Goal: Task Accomplishment & Management: Complete application form

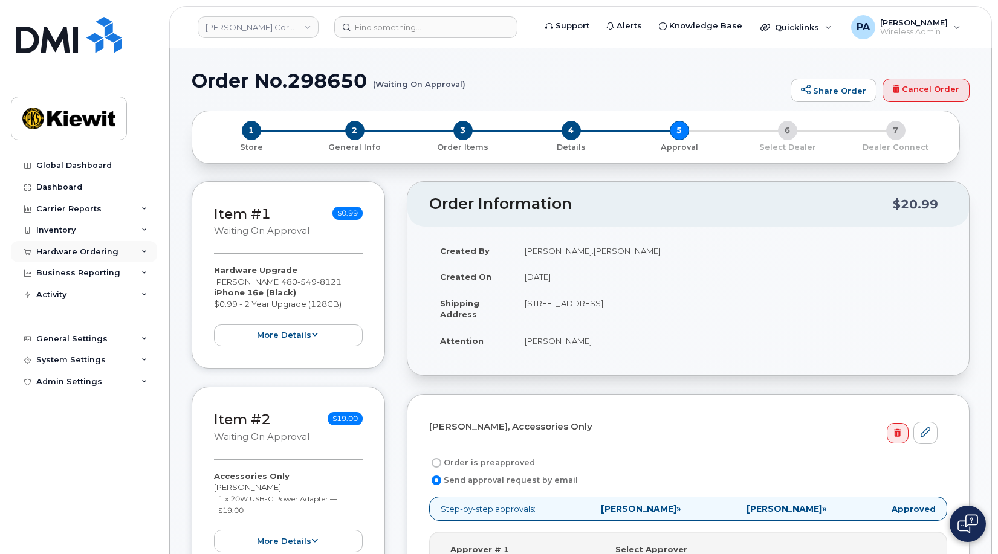
click at [73, 245] on div "Hardware Ordering" at bounding box center [84, 252] width 146 height 22
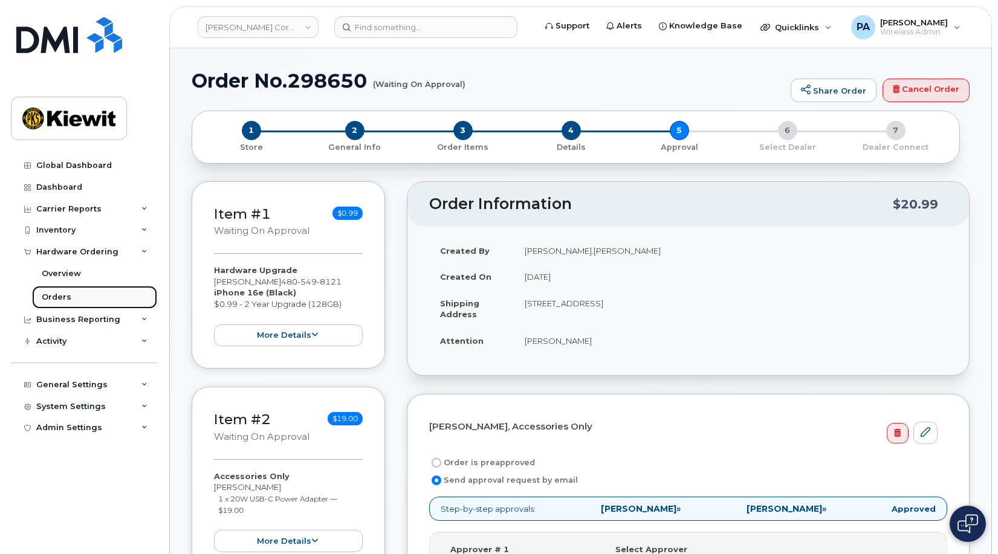
click at [56, 296] on div "Orders" at bounding box center [57, 297] width 30 height 11
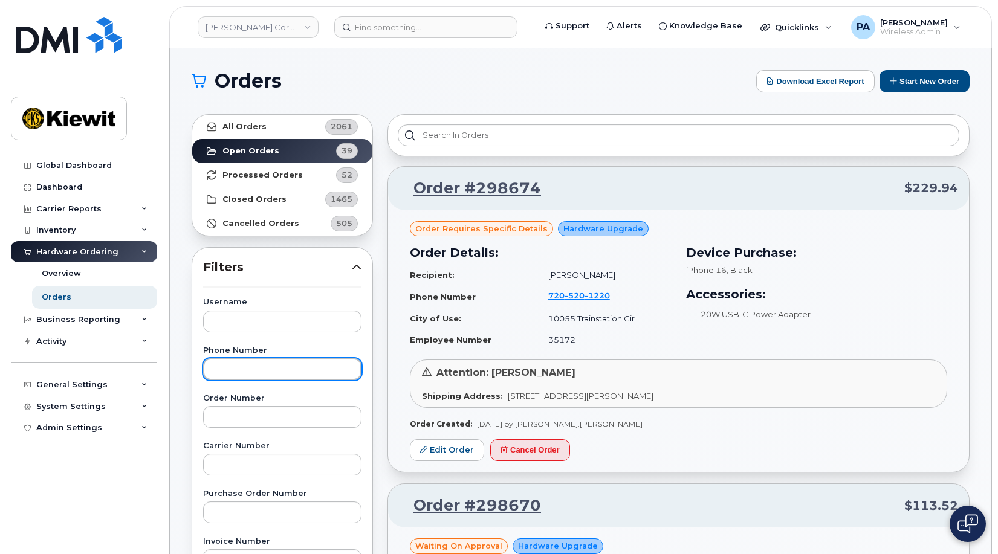
click at [245, 369] on input "text" at bounding box center [282, 369] width 158 height 22
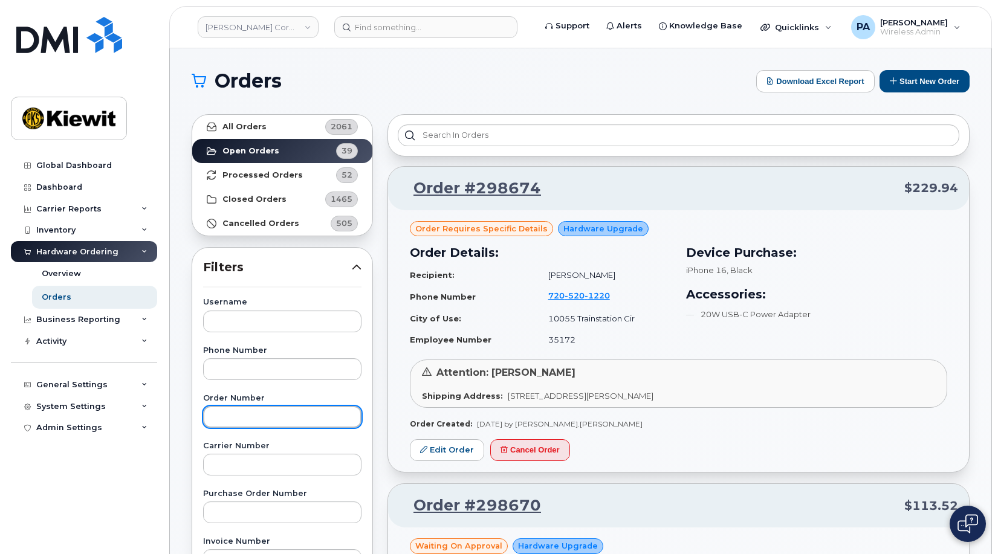
click at [276, 415] on input "text" at bounding box center [282, 417] width 158 height 22
type input "298674"
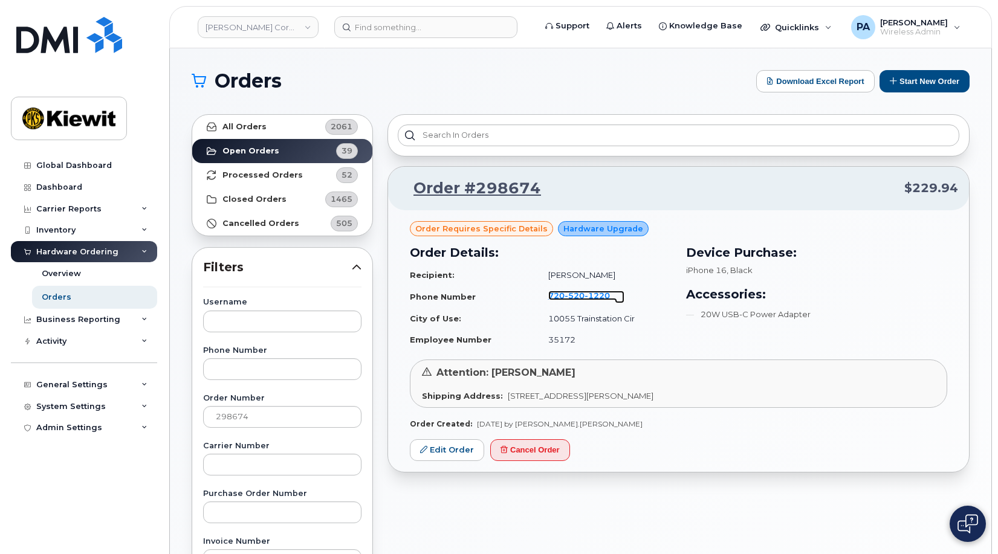
click at [593, 293] on span "1220" at bounding box center [596, 296] width 25 height 10
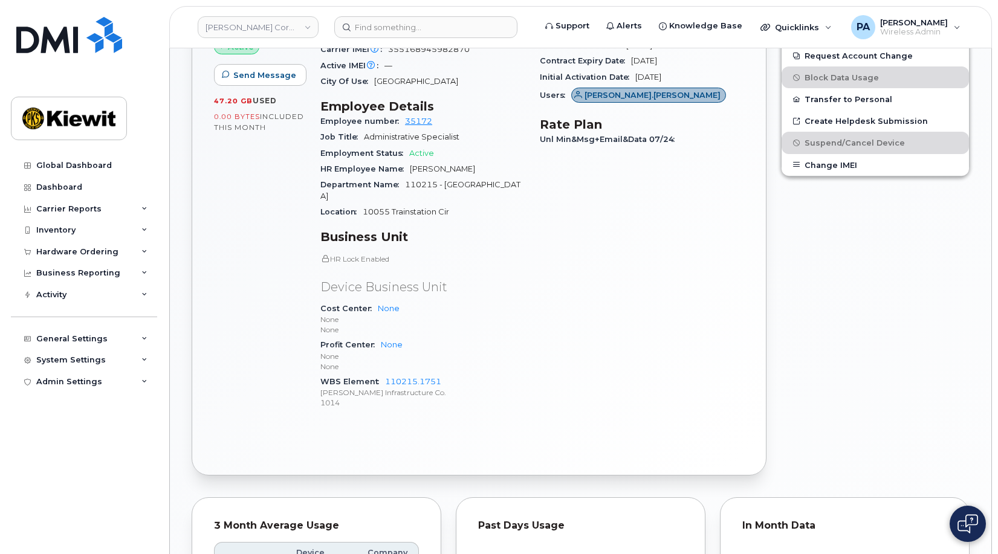
scroll to position [483, 0]
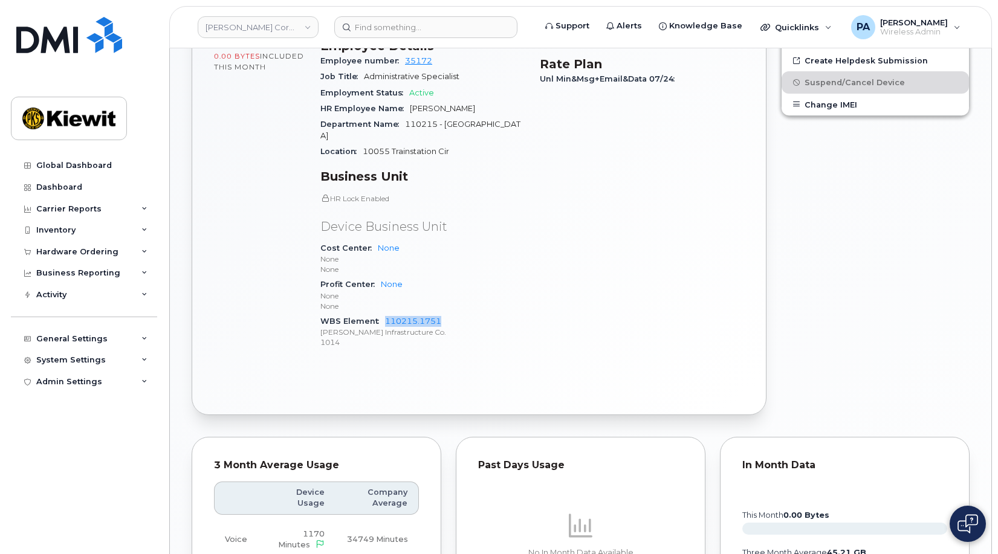
drag, startPoint x: 458, startPoint y: 300, endPoint x: 382, endPoint y: 299, distance: 76.2
click at [382, 314] on div "WBS Element 110215.1751 [PERSON_NAME] Infrastructure Co. 1014" at bounding box center [422, 332] width 205 height 37
copy link "110215.1751"
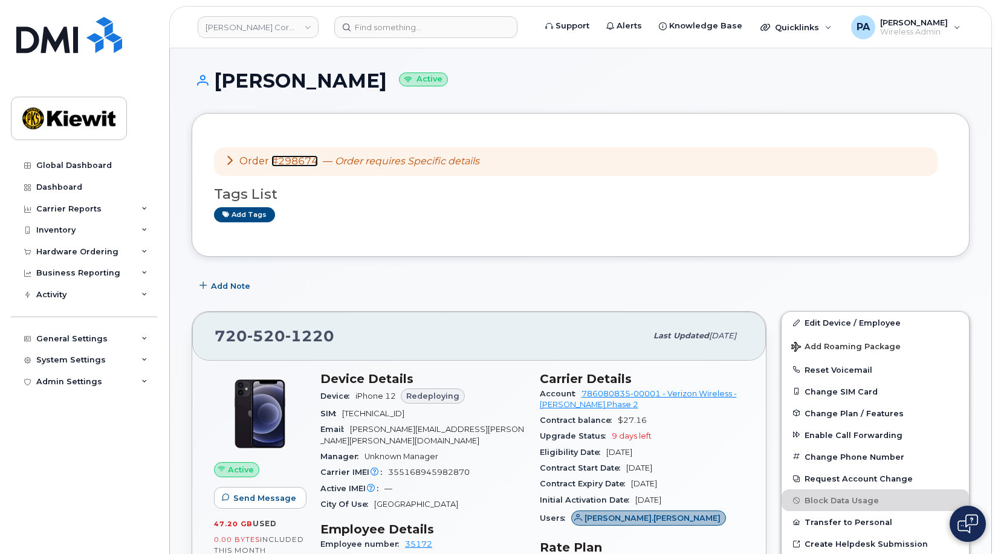
click at [285, 158] on link "#298674" at bounding box center [294, 160] width 47 height 11
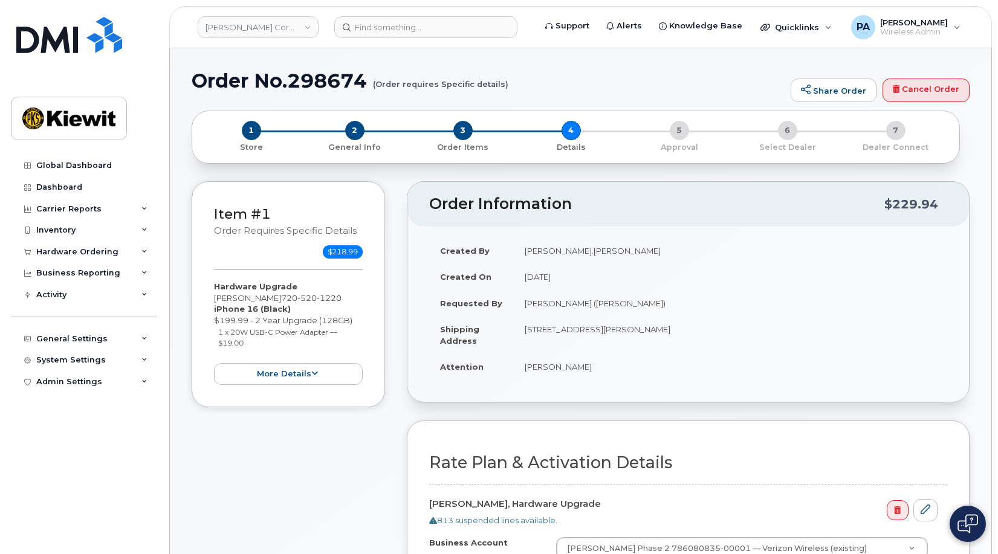
scroll to position [363, 0]
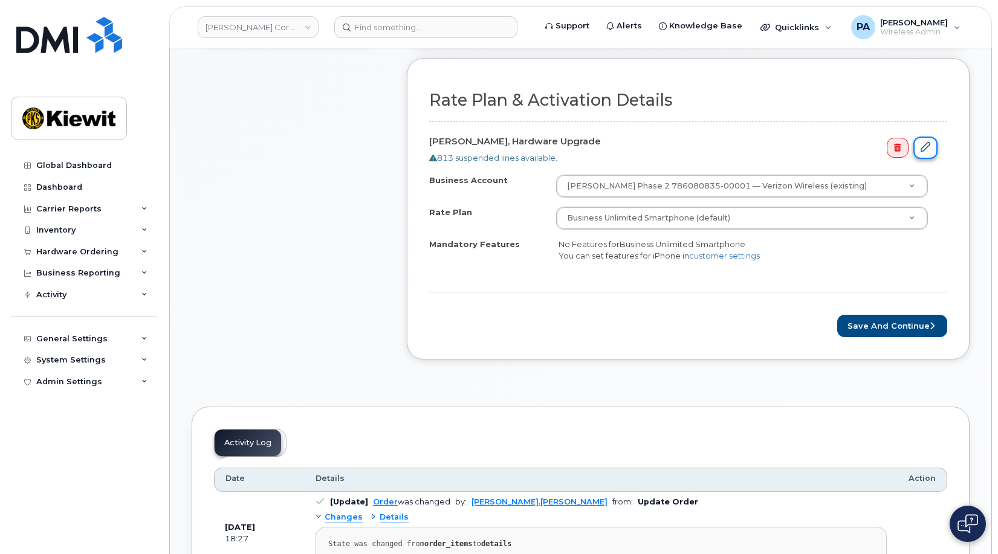
click at [920, 148] on icon at bounding box center [925, 147] width 10 height 10
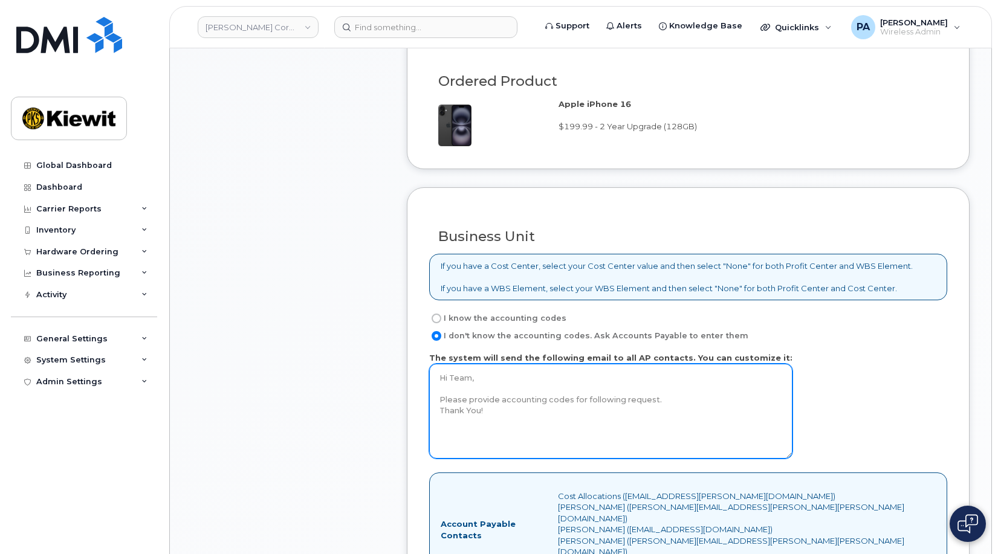
scroll to position [907, 0]
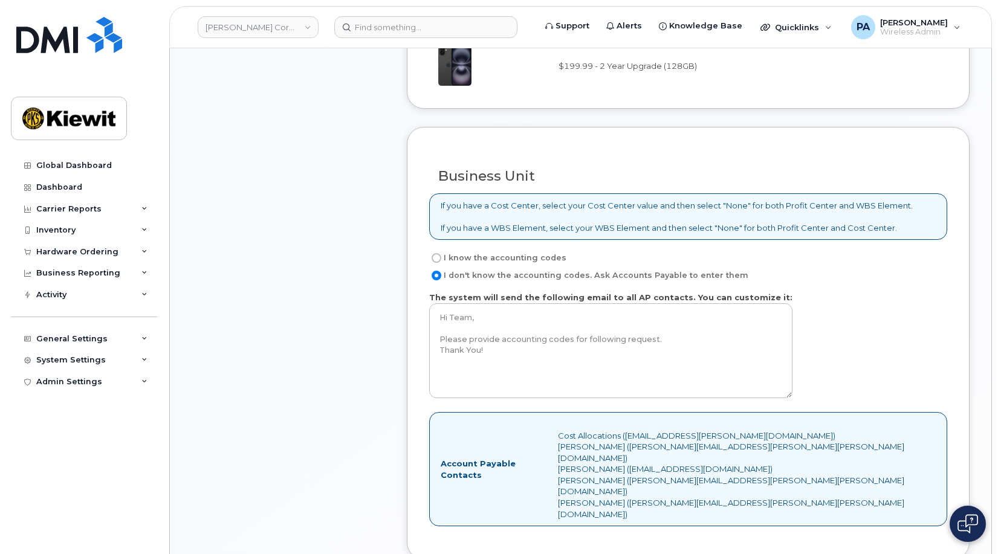
click at [499, 260] on label "I know the accounting codes" at bounding box center [497, 258] width 137 height 15
click at [441, 260] on input "I know the accounting codes" at bounding box center [437, 258] width 10 height 10
radio input "true"
select select
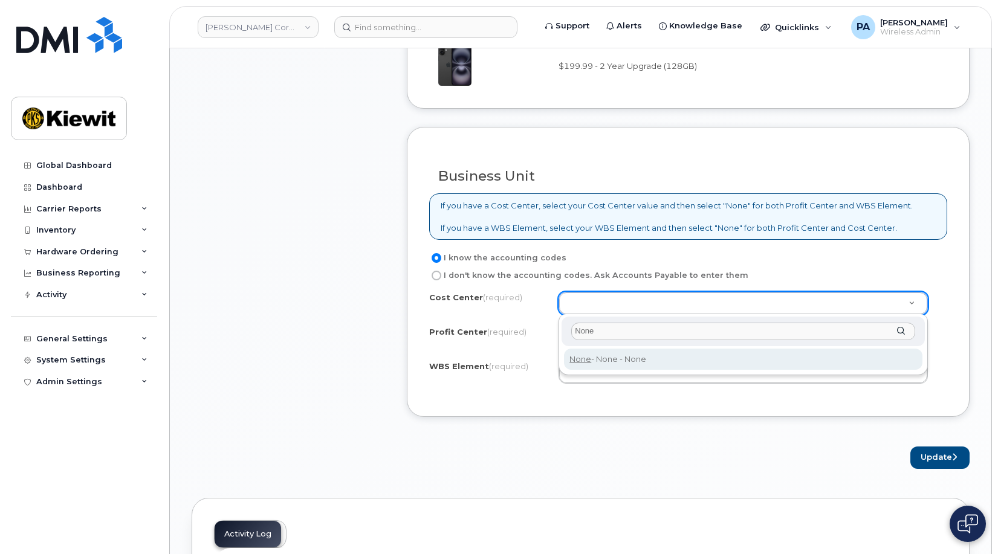
type input "None"
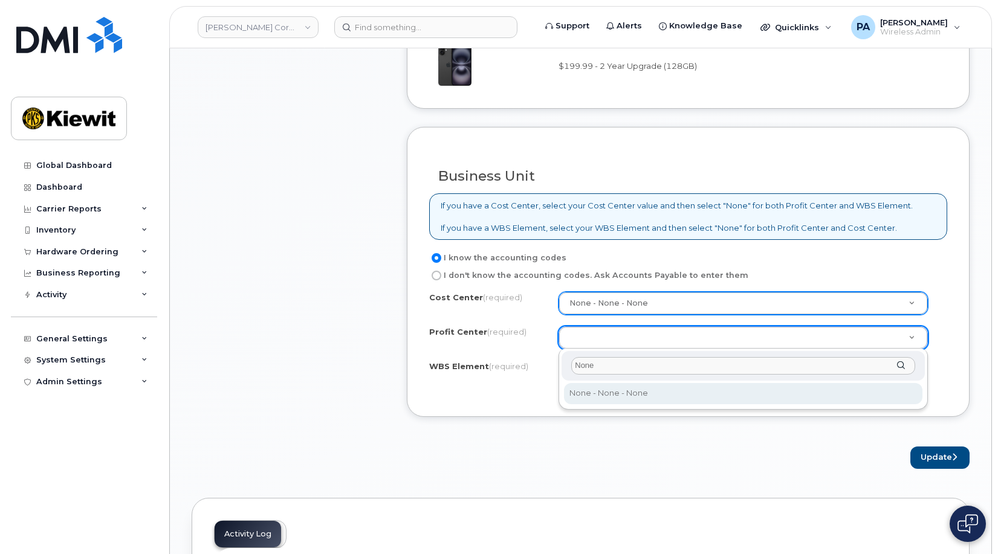
type input "None"
select select "None"
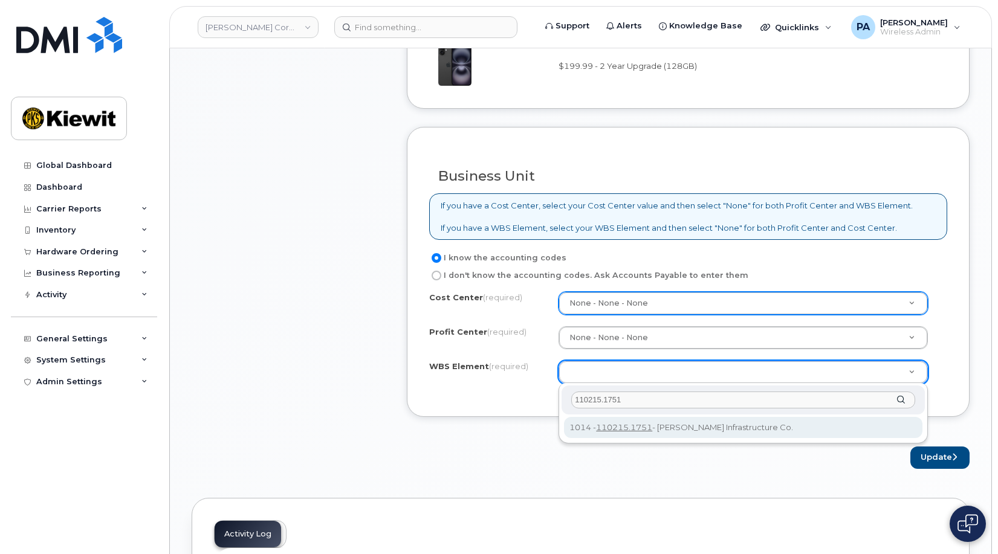
type input "110215.1751"
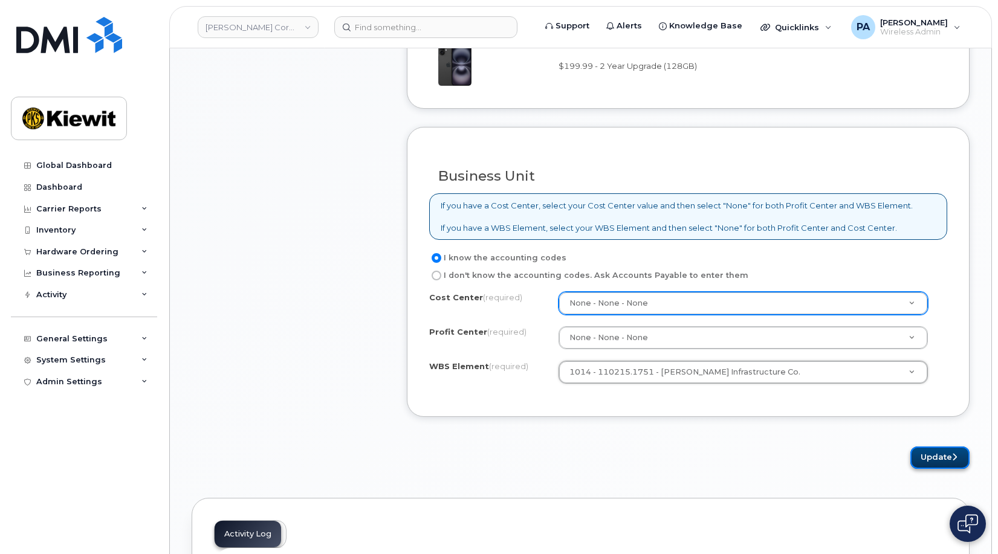
click at [949, 467] on button "Update" at bounding box center [939, 458] width 59 height 22
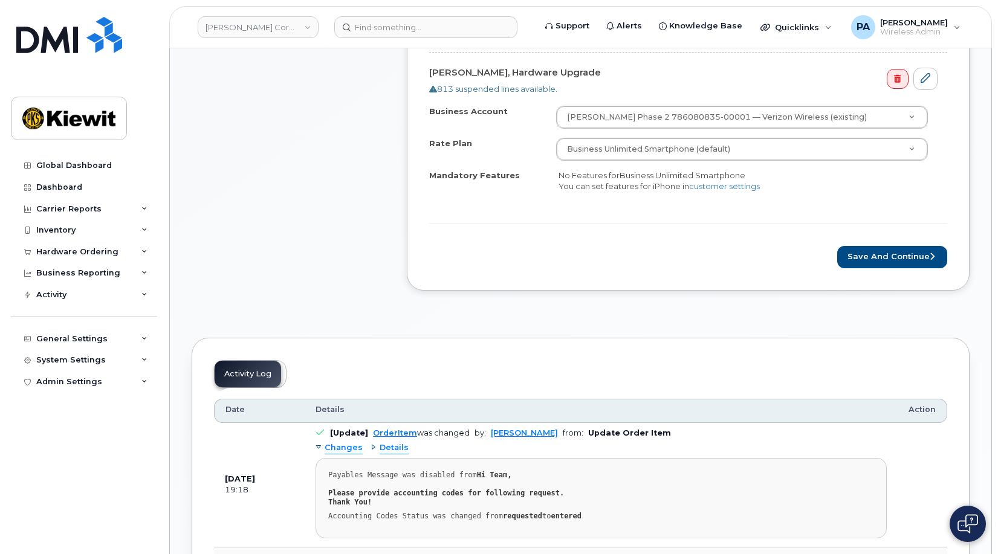
scroll to position [363, 0]
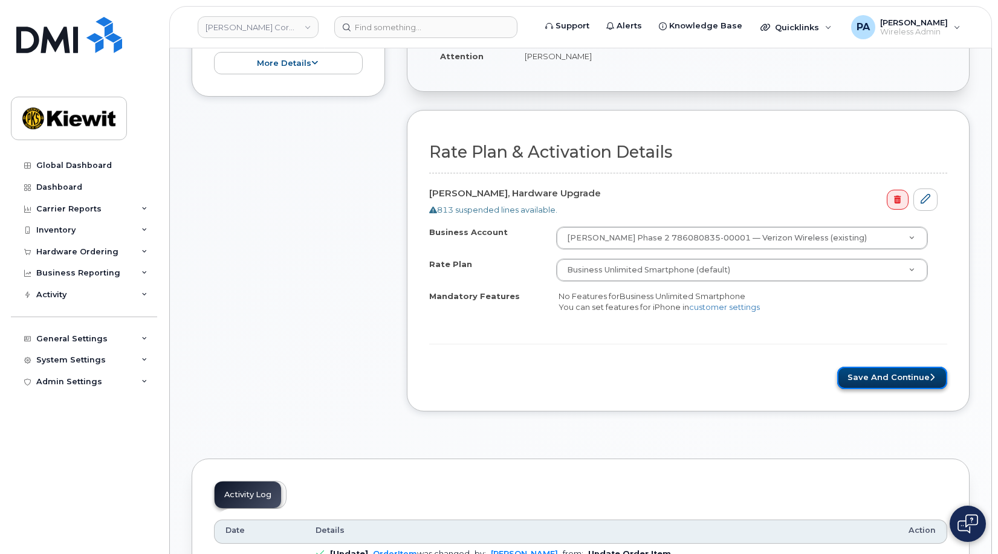
click at [900, 376] on button "Save and Continue" at bounding box center [892, 378] width 110 height 22
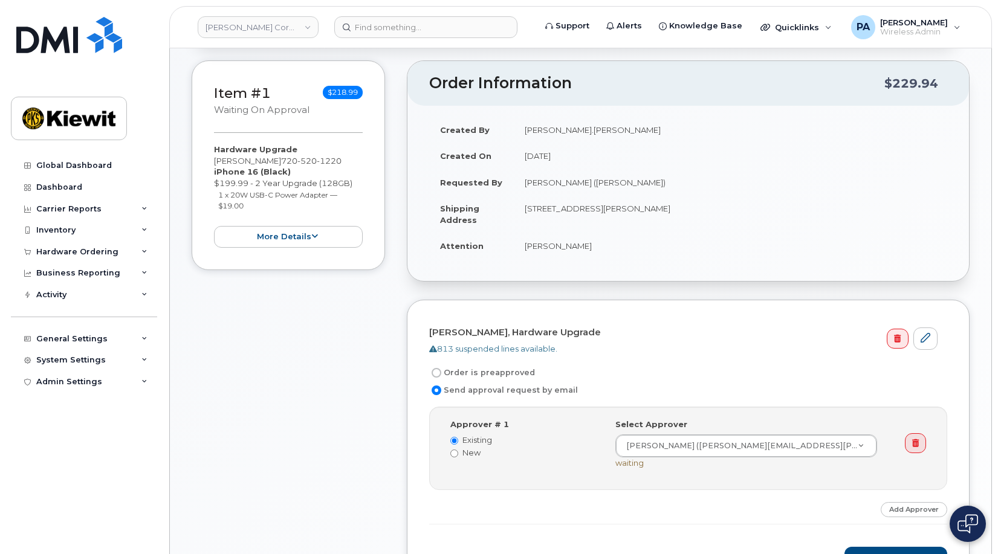
scroll to position [363, 0]
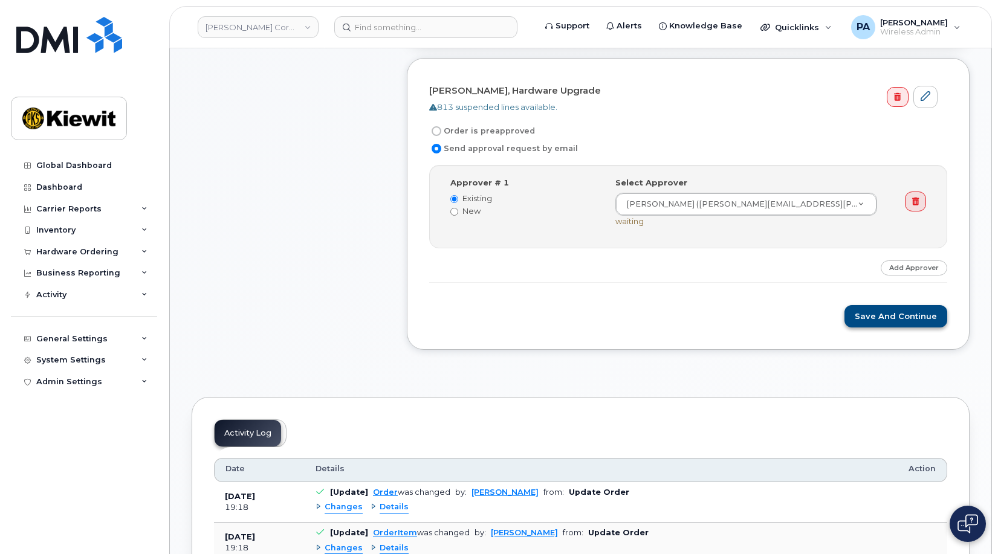
drag, startPoint x: 898, startPoint y: 299, endPoint x: 898, endPoint y: 307, distance: 7.9
click at [898, 306] on form "[PERSON_NAME], Hardware Upgrade 813 suspended lines available. Order is preappr…" at bounding box center [688, 203] width 518 height 247
drag, startPoint x: 898, startPoint y: 307, endPoint x: 888, endPoint y: 311, distance: 10.3
click at [898, 314] on button "Save and Continue" at bounding box center [895, 316] width 103 height 22
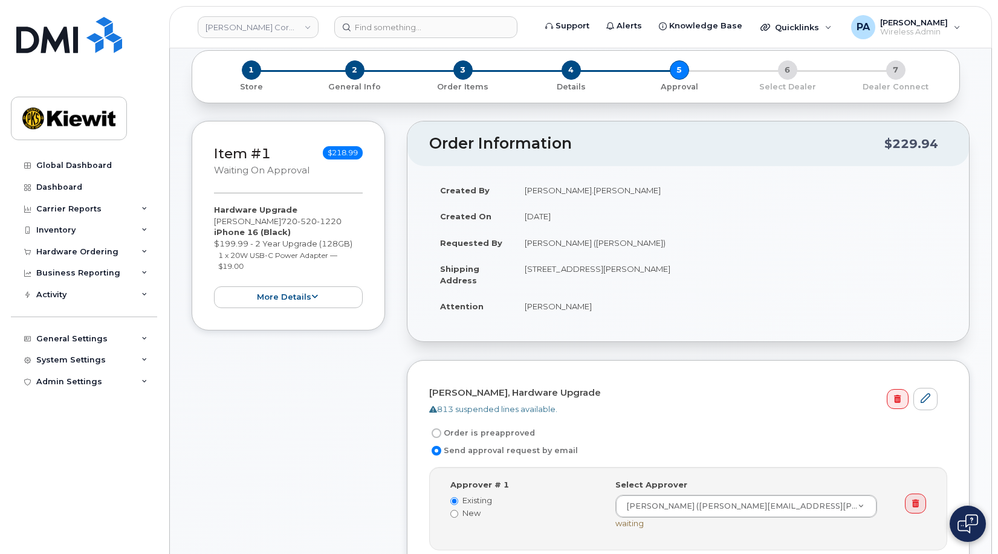
scroll to position [363, 0]
